Goal: Task Accomplishment & Management: Complete application form

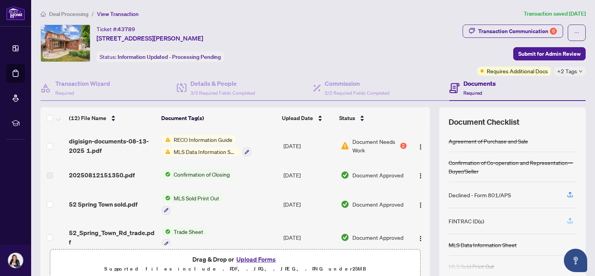
click at [567, 218] on icon "button" at bounding box center [570, 220] width 7 height 7
click at [569, 218] on icon "button" at bounding box center [570, 220] width 3 height 4
click at [567, 215] on span "button" at bounding box center [570, 221] width 7 height 12
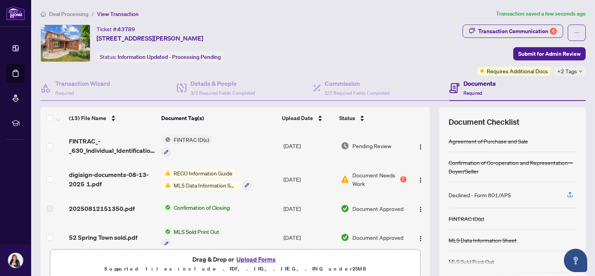
click at [182, 135] on span "FINTRAC ID(s)" at bounding box center [192, 139] width 42 height 9
click at [252, 141] on td "FINTRAC ID(s)" at bounding box center [220, 146] width 122 height 34
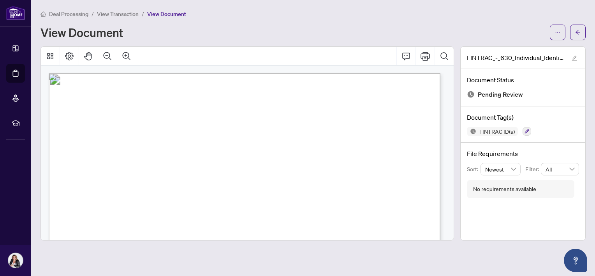
scroll to position [75, 0]
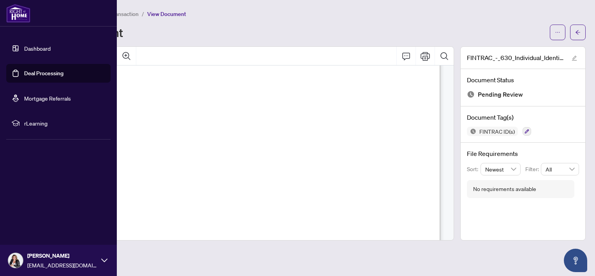
click at [24, 50] on link "Dashboard" at bounding box center [37, 48] width 26 height 7
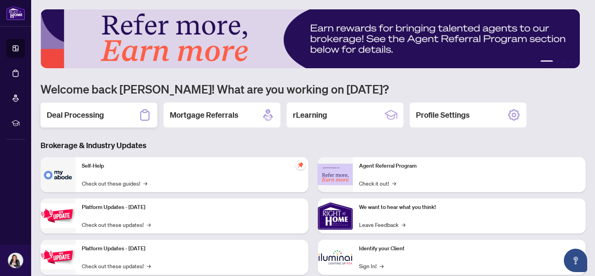
click at [129, 112] on div "Deal Processing" at bounding box center [99, 114] width 117 height 25
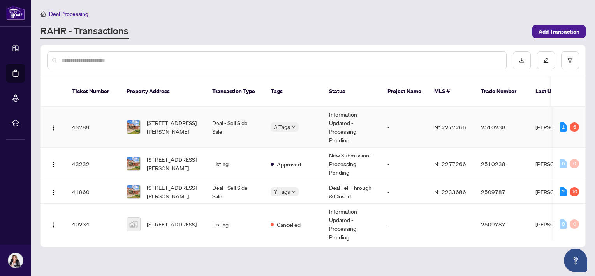
click at [175, 108] on td "[STREET_ADDRESS][PERSON_NAME]" at bounding box center [163, 127] width 86 height 41
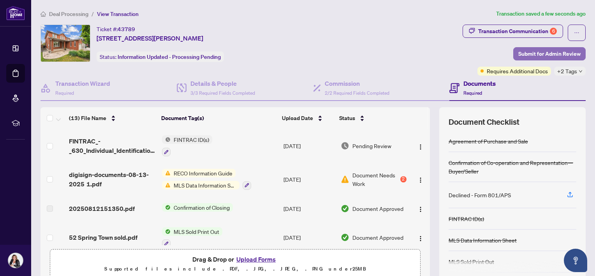
click at [527, 53] on span "Submit for Admin Review" at bounding box center [550, 54] width 62 height 12
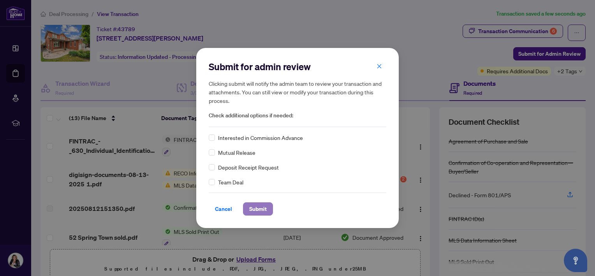
click at [254, 208] on span "Submit" at bounding box center [258, 209] width 18 height 12
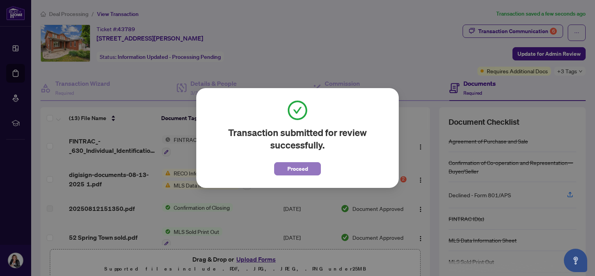
click at [296, 167] on span "Proceed" at bounding box center [298, 168] width 21 height 12
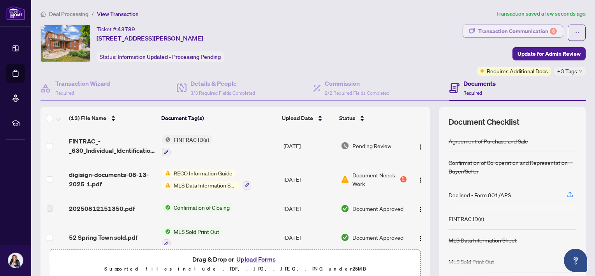
click at [527, 33] on div "Transaction Communication 6" at bounding box center [517, 31] width 79 height 12
